Goal: Task Accomplishment & Management: Manage account settings

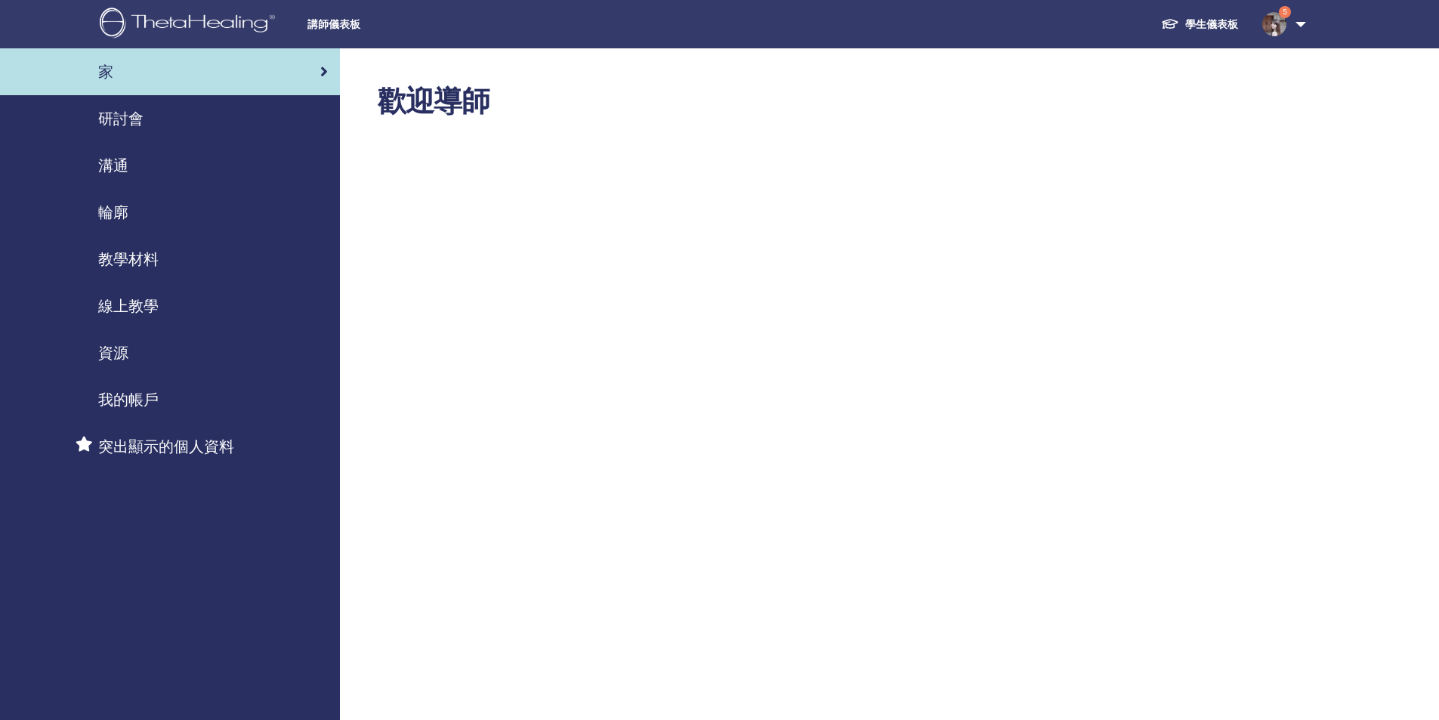
click at [116, 122] on font "研討會" at bounding box center [120, 119] width 45 height 20
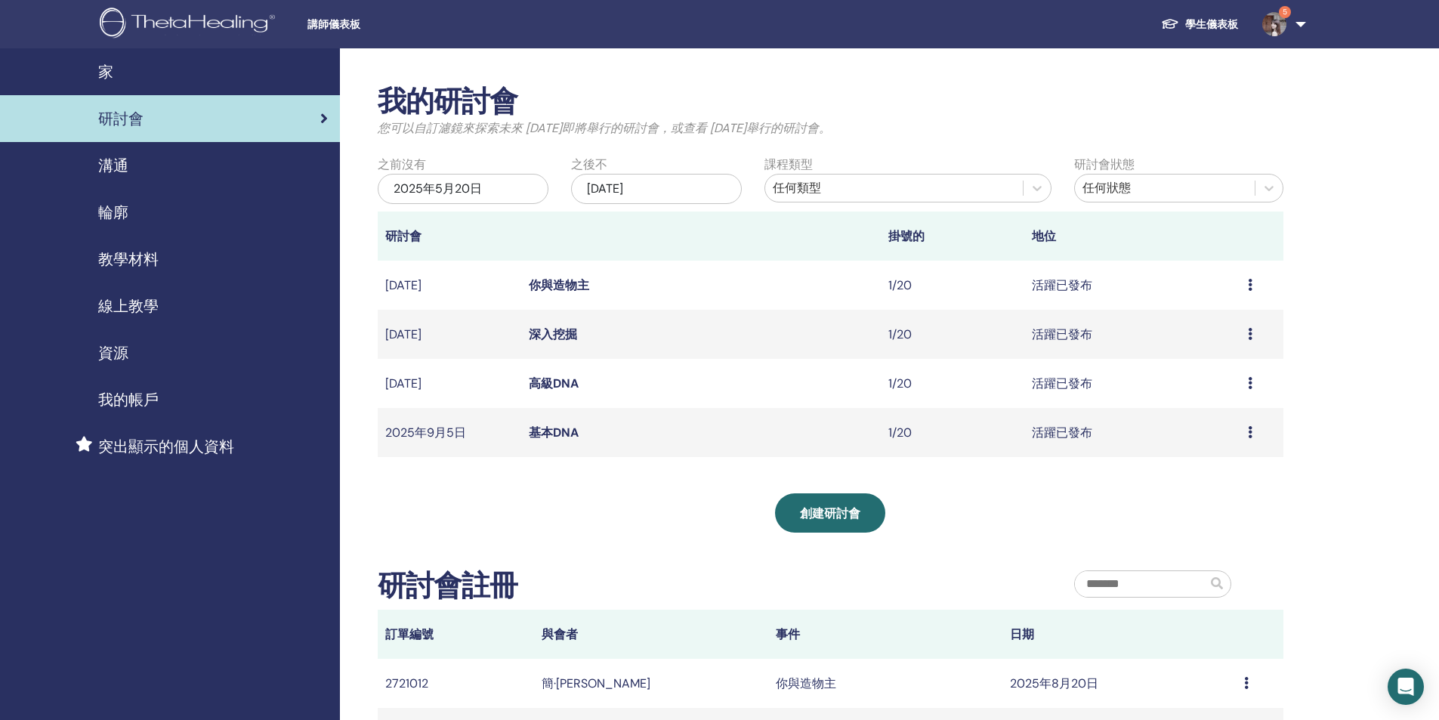
click at [550, 432] on font "基本DNA" at bounding box center [554, 433] width 50 height 16
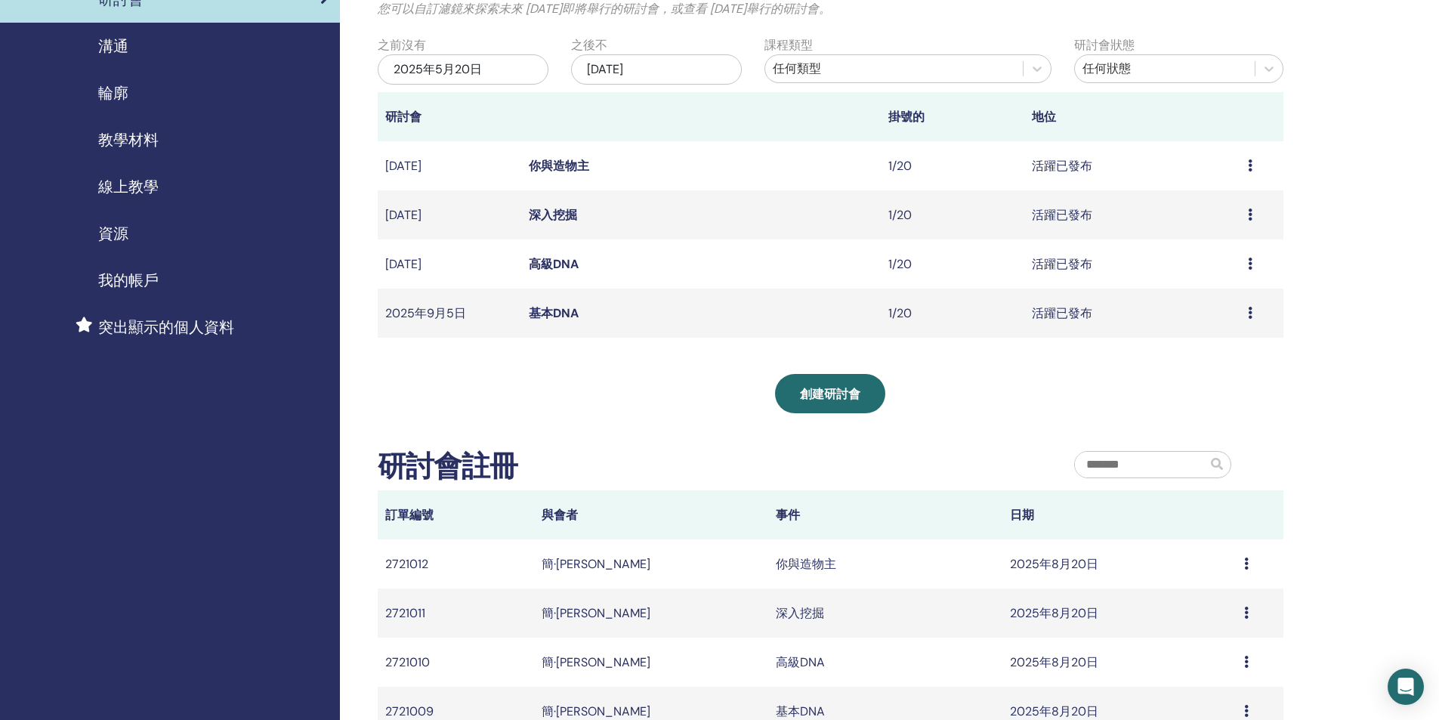
scroll to position [76, 0]
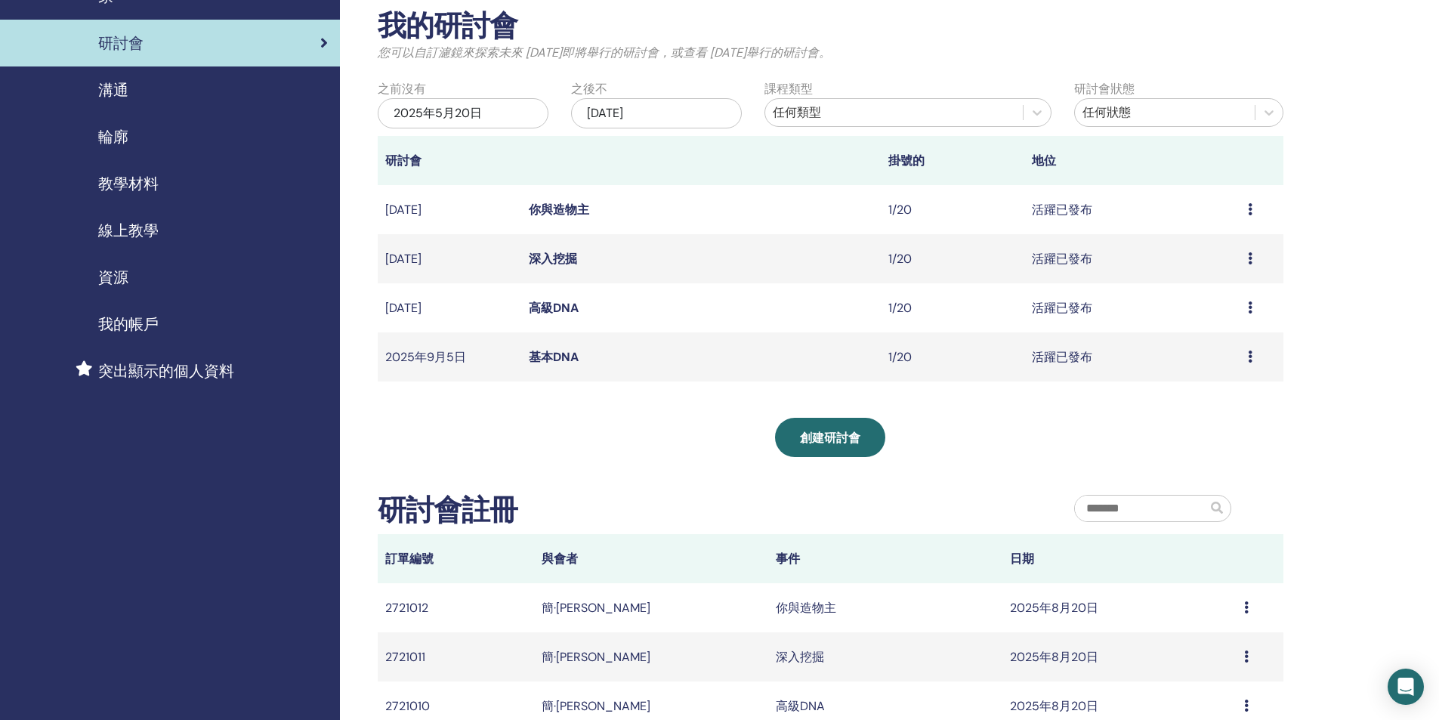
click at [549, 354] on font "基本DNA" at bounding box center [554, 357] width 50 height 16
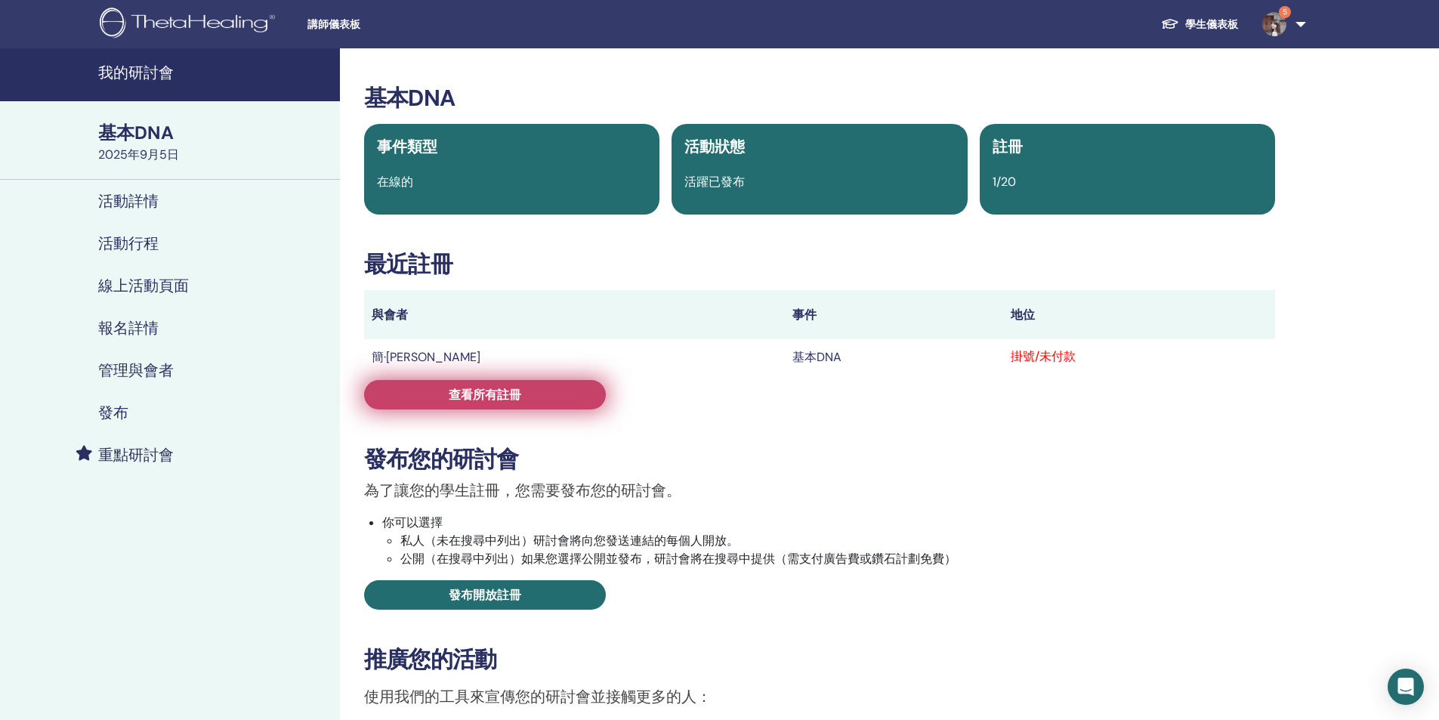
click at [546, 405] on link "查看所有註冊" at bounding box center [485, 394] width 242 height 29
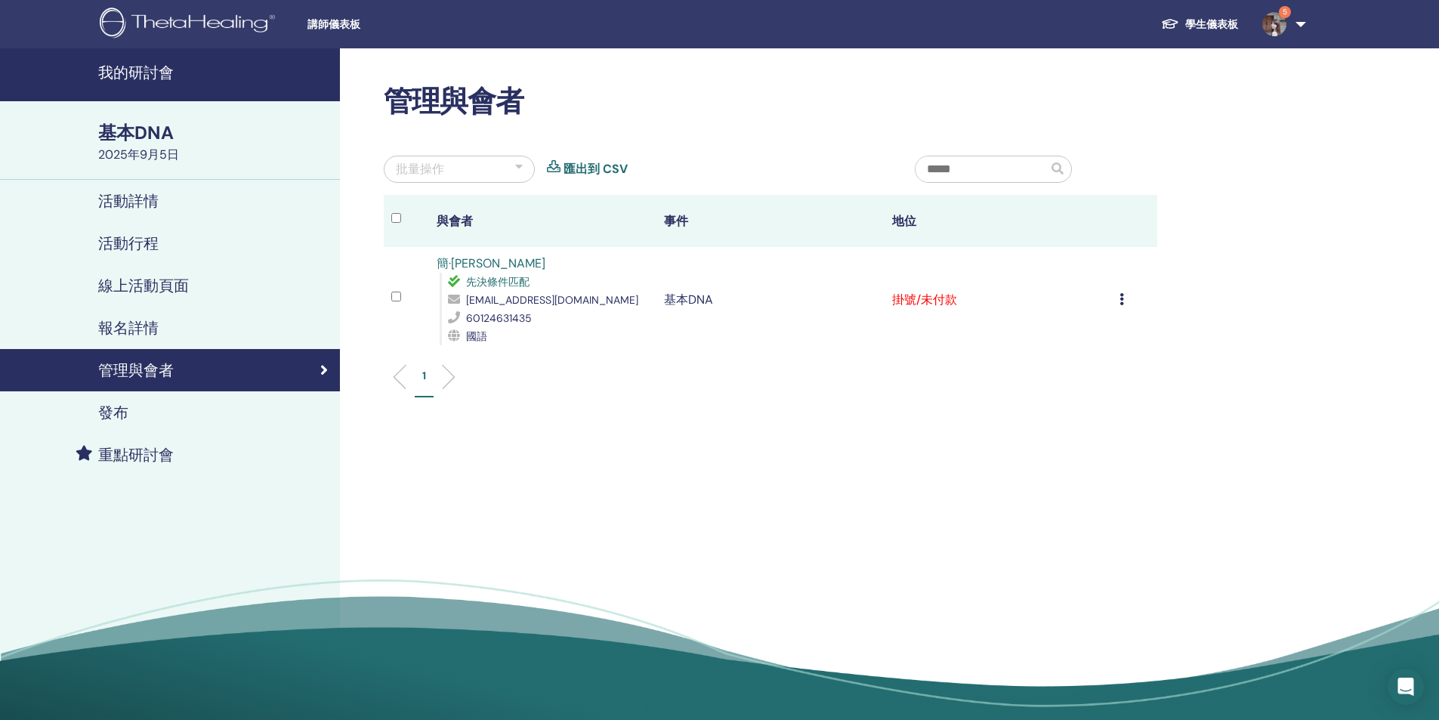
click at [1123, 296] on icon at bounding box center [1122, 299] width 5 height 12
click at [1098, 354] on font "標記為已付款" at bounding box center [1082, 354] width 73 height 16
click at [129, 71] on font "我的研討會" at bounding box center [136, 73] width 76 height 20
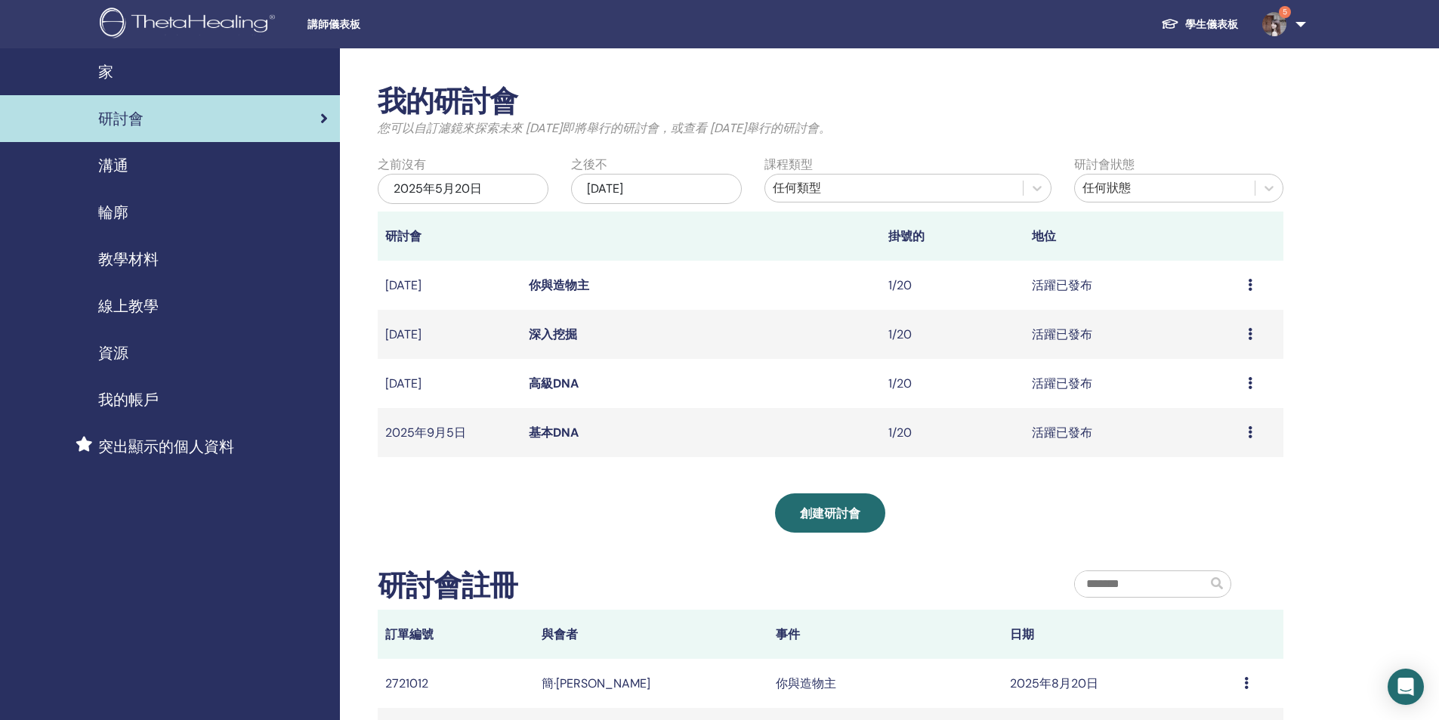
click at [550, 388] on font "高級DNA" at bounding box center [554, 383] width 50 height 16
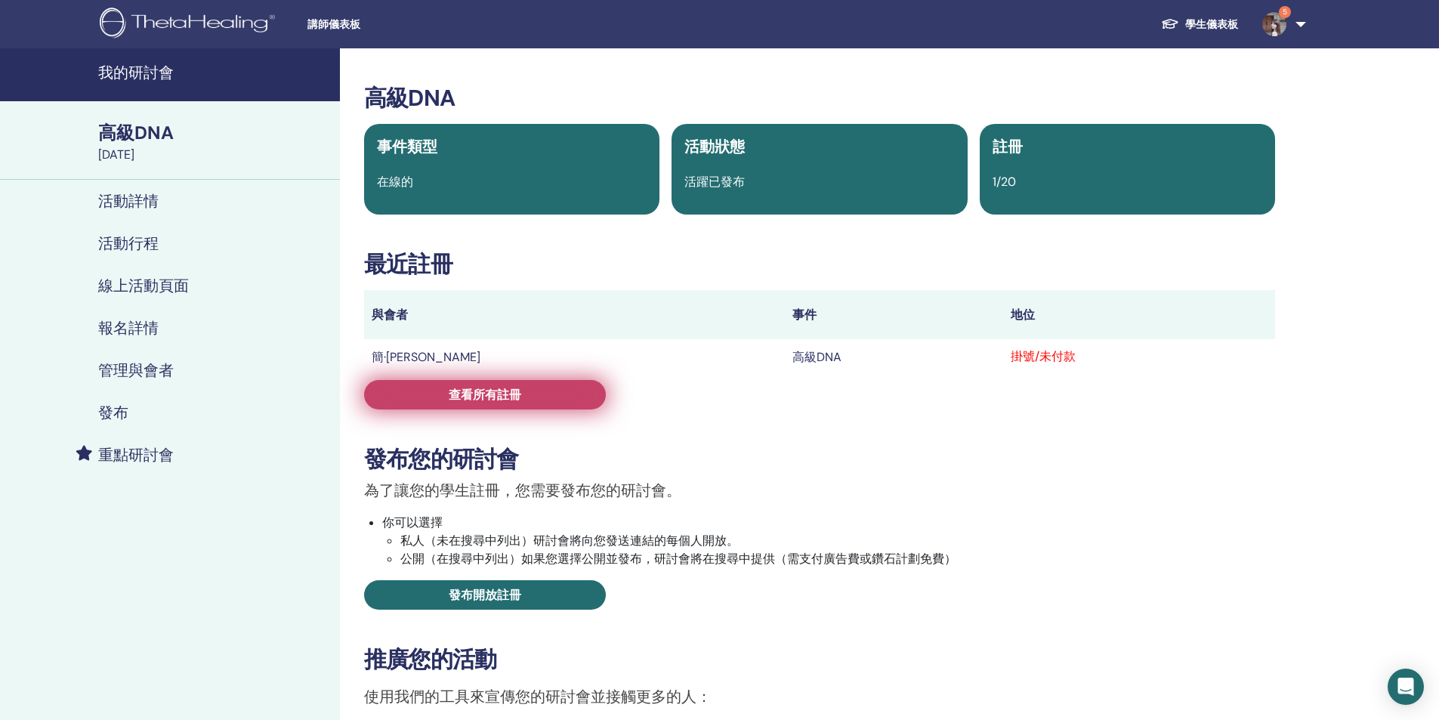
click at [571, 391] on link "查看所有註冊" at bounding box center [485, 394] width 242 height 29
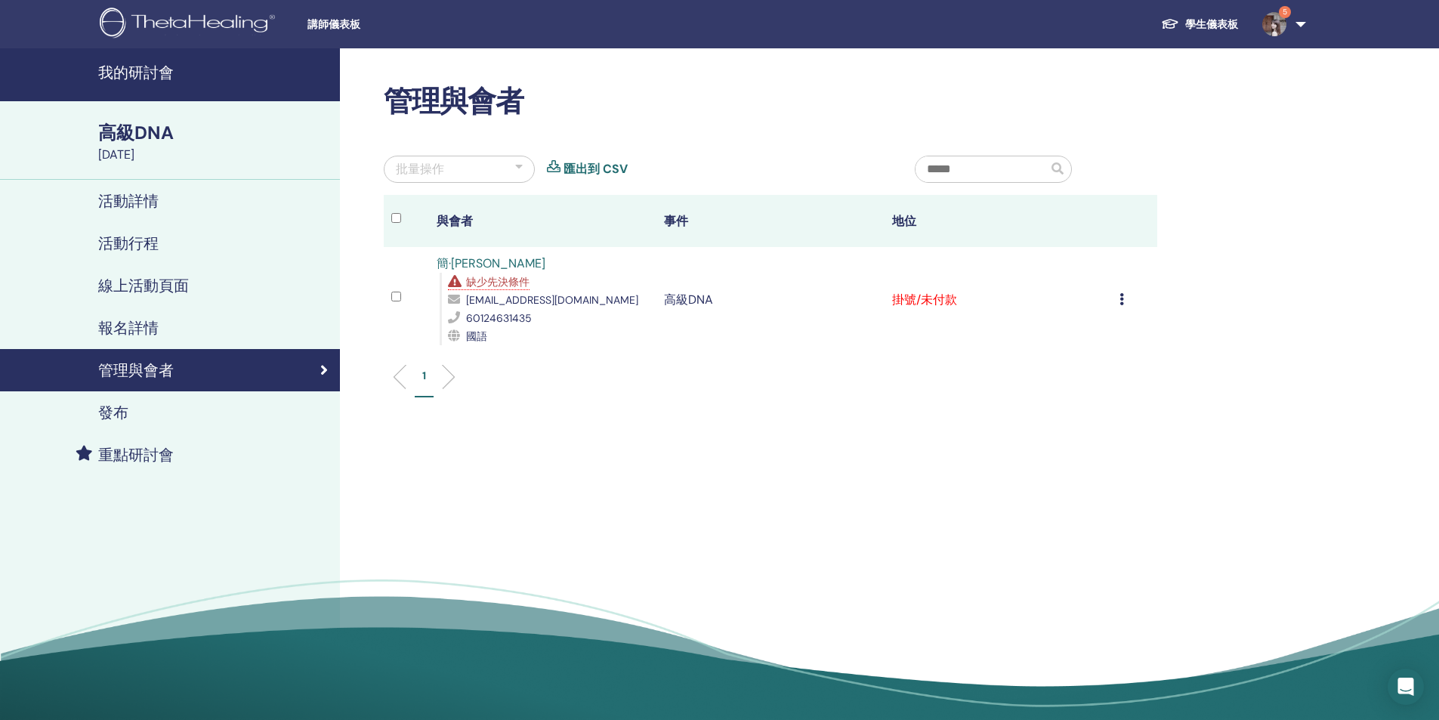
click at [1122, 294] on icon at bounding box center [1122, 299] width 5 height 12
click at [1092, 345] on font "標記為已付款" at bounding box center [1080, 352] width 73 height 16
click at [142, 67] on font "我的研討會" at bounding box center [136, 73] width 76 height 20
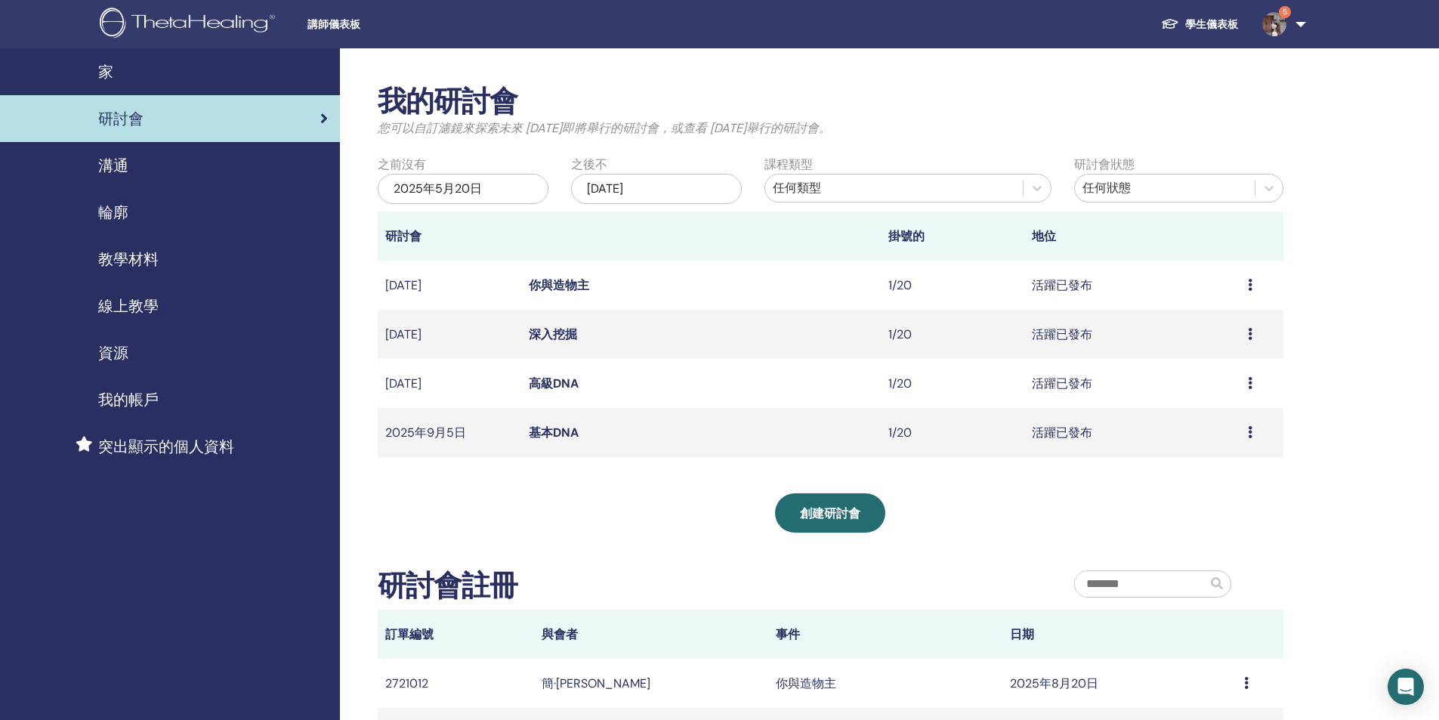
click at [551, 334] on font "深入挖掘" at bounding box center [553, 334] width 48 height 16
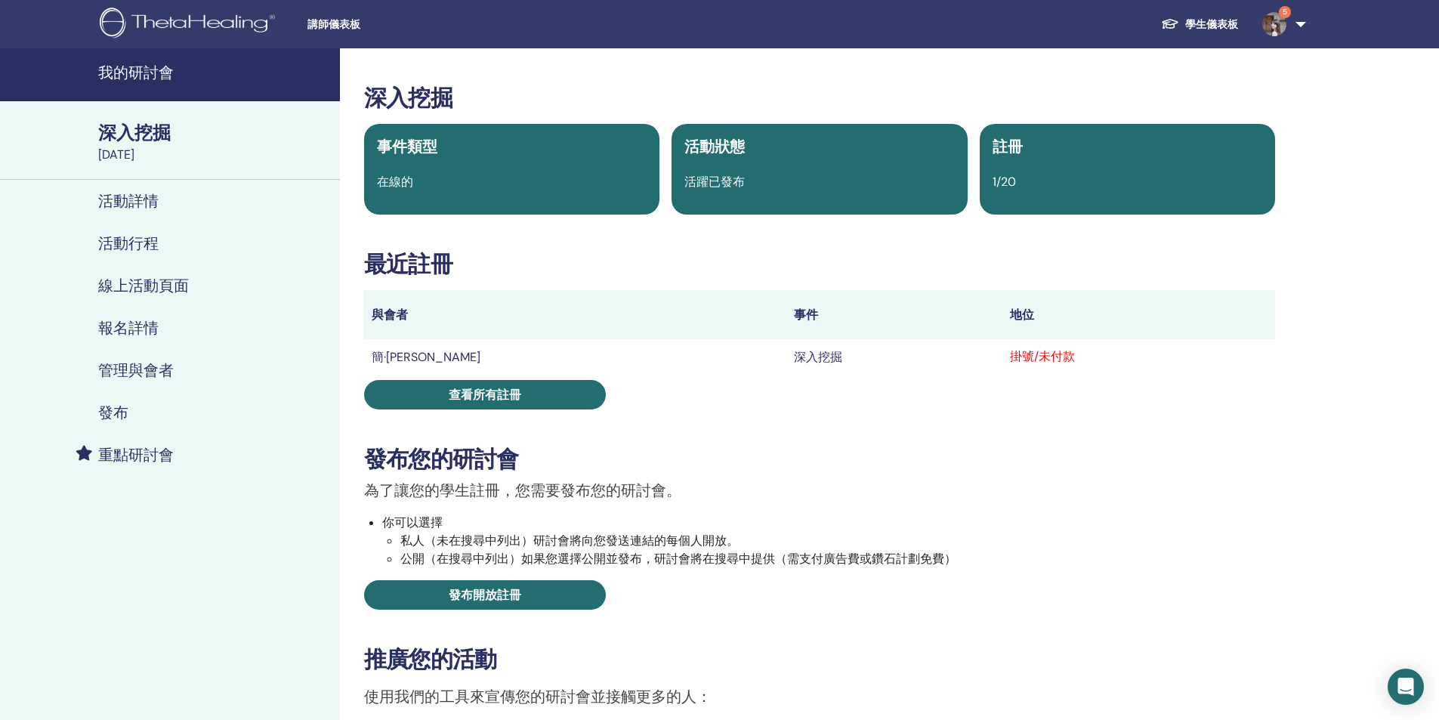
click at [1010, 357] on font "掛號/未付款" at bounding box center [1042, 356] width 65 height 16
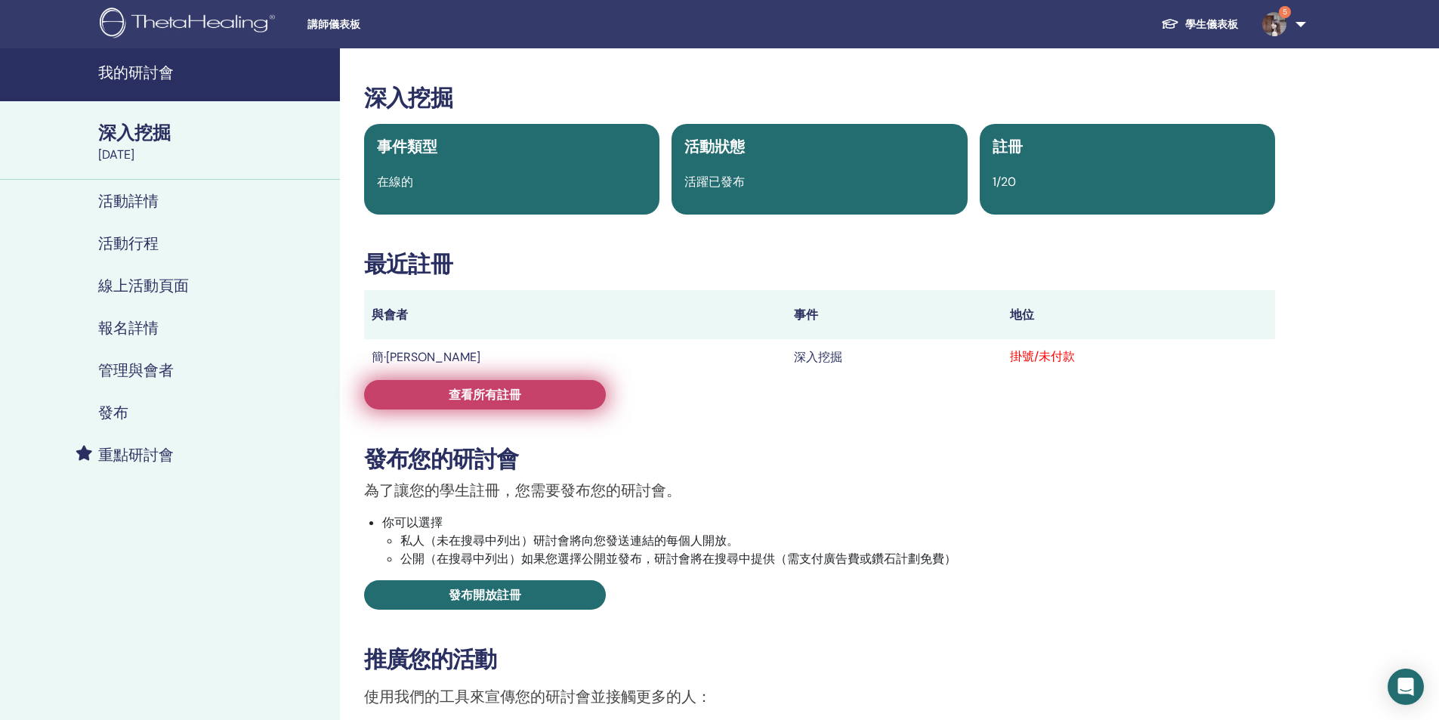
click at [560, 390] on link "查看所有註冊" at bounding box center [485, 394] width 242 height 29
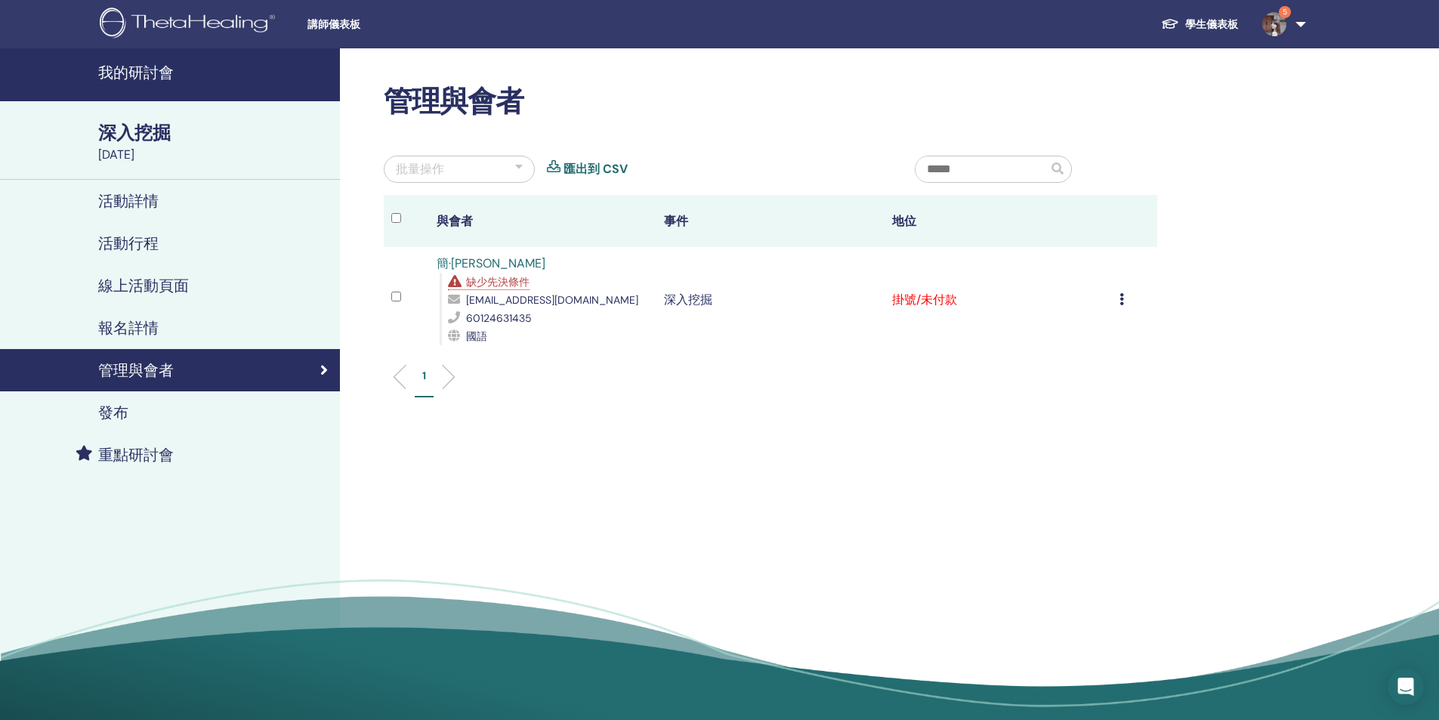
click at [1123, 292] on div "取消註冊 不自動認證 標記為已付款 標記為未付款 標記為缺席 完成並證明 下載證書" at bounding box center [1135, 300] width 30 height 18
click at [1080, 350] on font "標記為已付款" at bounding box center [1081, 349] width 73 height 16
click at [144, 68] on font "我的研討會" at bounding box center [136, 73] width 76 height 20
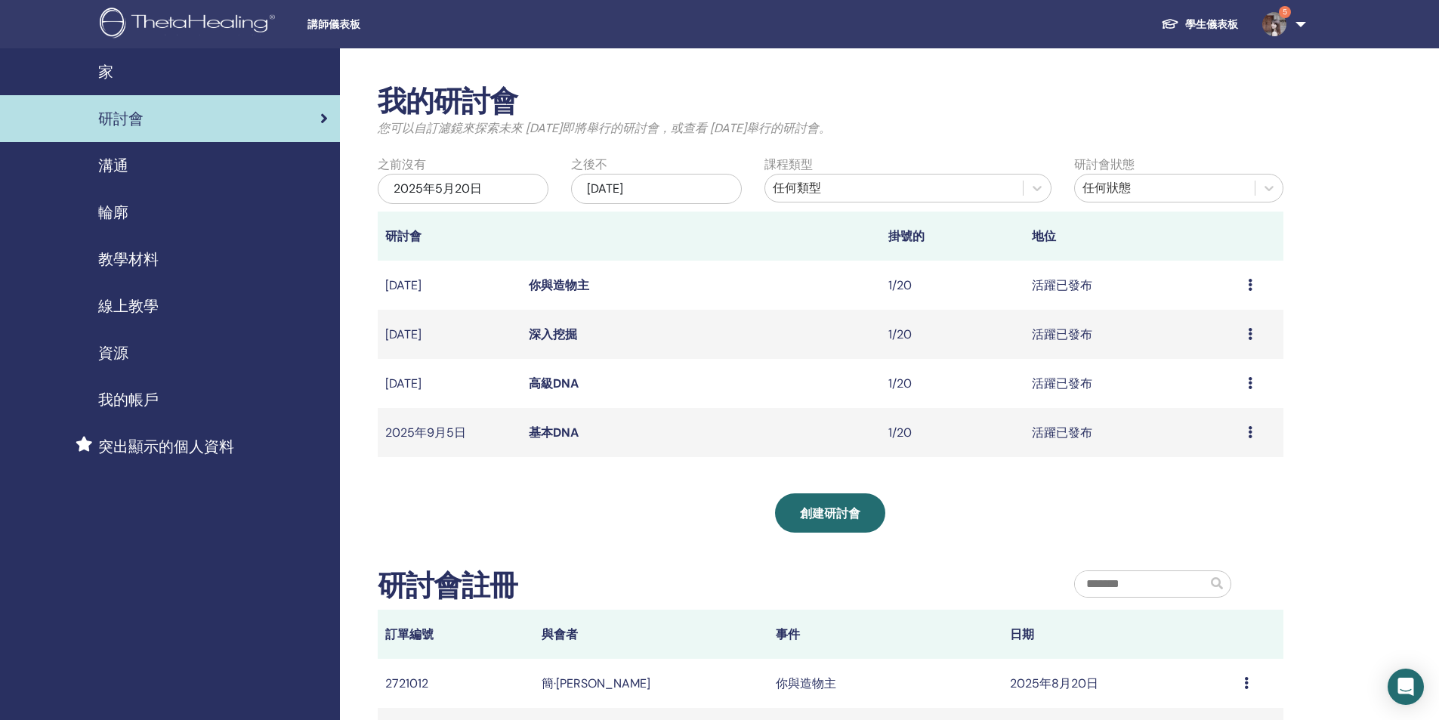
click at [564, 283] on font "你與造物主" at bounding box center [559, 285] width 60 height 16
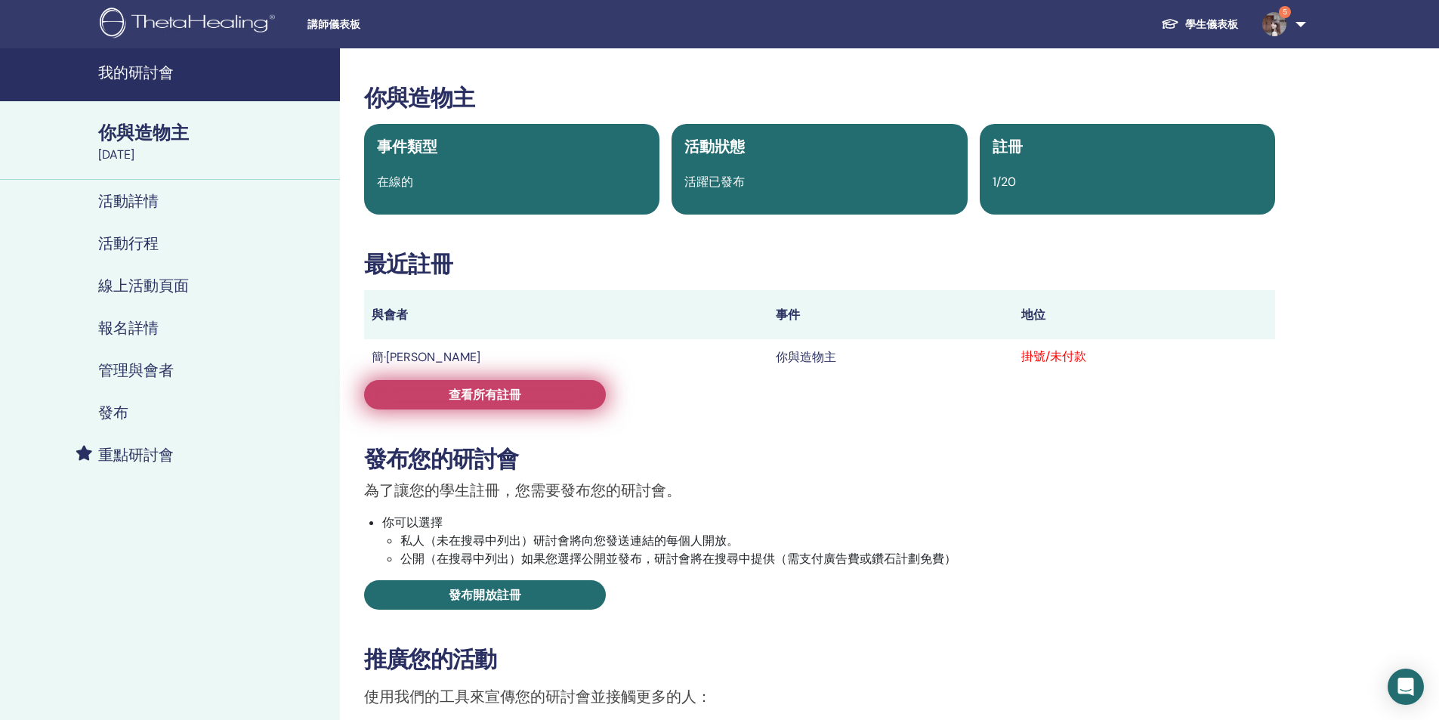
click at [517, 392] on font "查看所有註冊" at bounding box center [485, 395] width 73 height 16
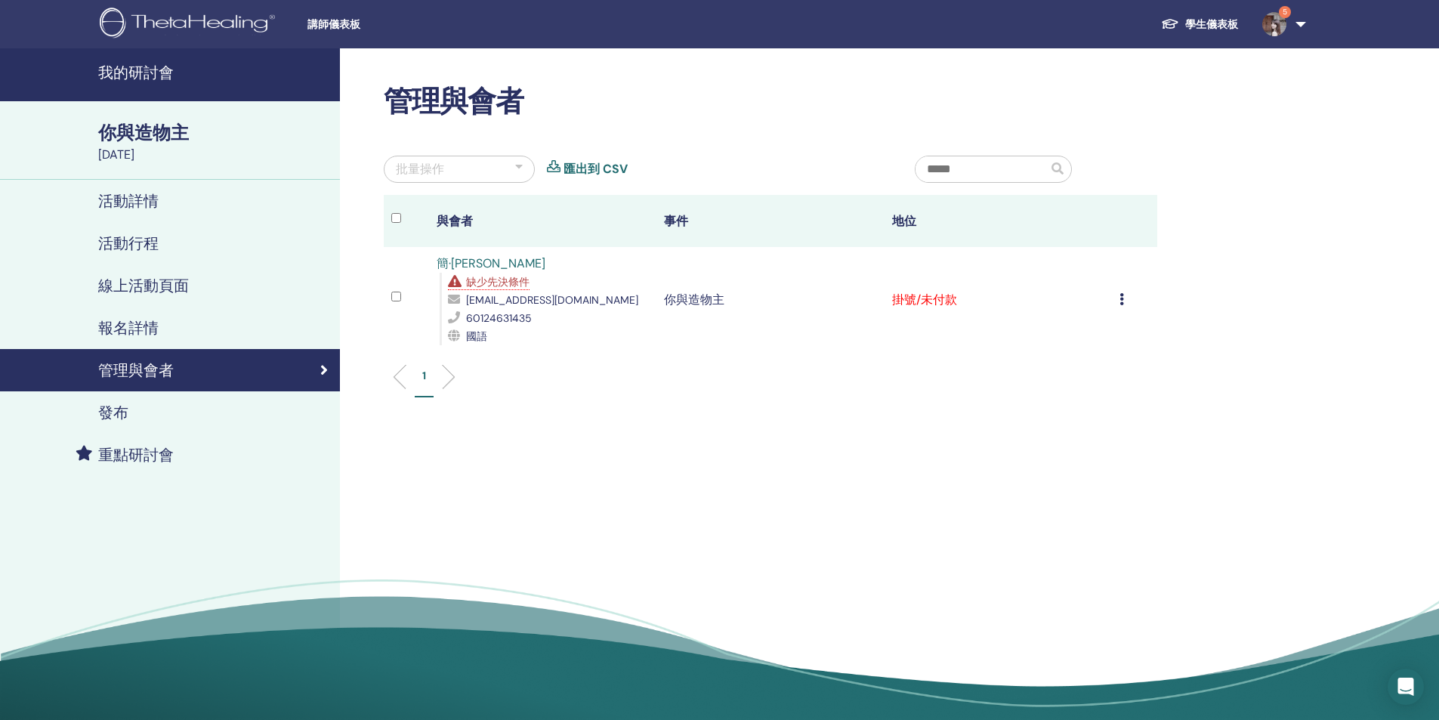
click at [1124, 301] on div "取消註冊 不自動認證 標記為已付款 標記為未付款 標記為缺席 完成並證明 下載證書" at bounding box center [1135, 300] width 30 height 18
click at [1099, 362] on font "標記為已付款" at bounding box center [1082, 359] width 73 height 16
